Goal: Transaction & Acquisition: Purchase product/service

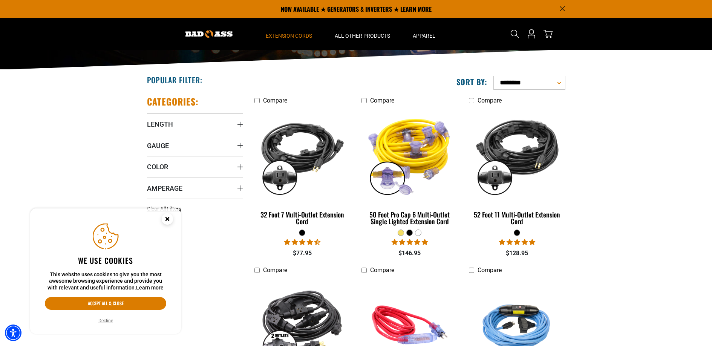
scroll to position [119, 0]
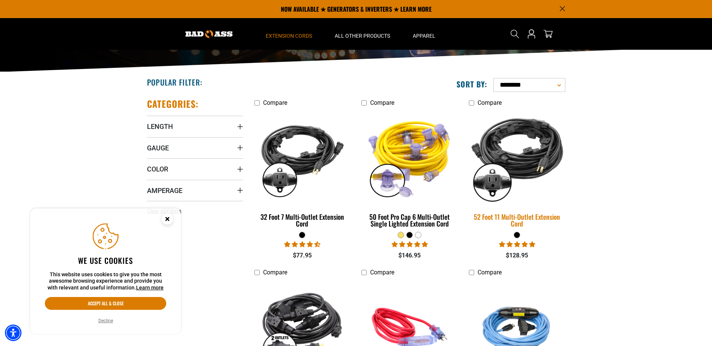
click at [526, 163] on img at bounding box center [517, 157] width 106 height 97
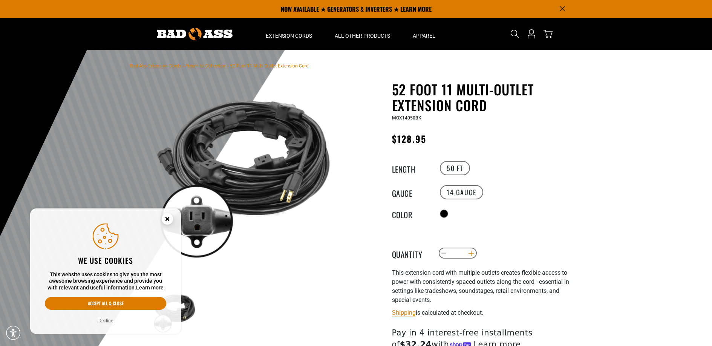
click at [474, 254] on button "Increase quantity for 52 Foot 11 Multi-Outlet Extension Cord" at bounding box center [471, 253] width 12 height 13
type input "*"
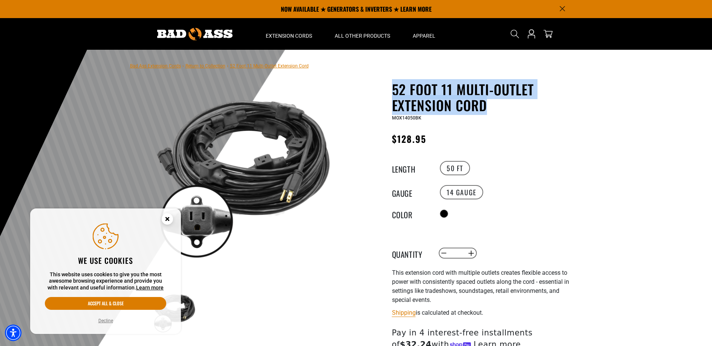
drag, startPoint x: 503, startPoint y: 106, endPoint x: 379, endPoint y: 86, distance: 125.0
click at [379, 86] on div "52 Foot 11 Multi-Outlet Extension Cord 52 Foot 11 Multi-Outlet Extension Cord M…" at bounding box center [469, 266] width 215 height 371
copy h1 "52 Foot 11 Multi-Outlet Extension Cord"
